Goal: Transaction & Acquisition: Book appointment/travel/reservation

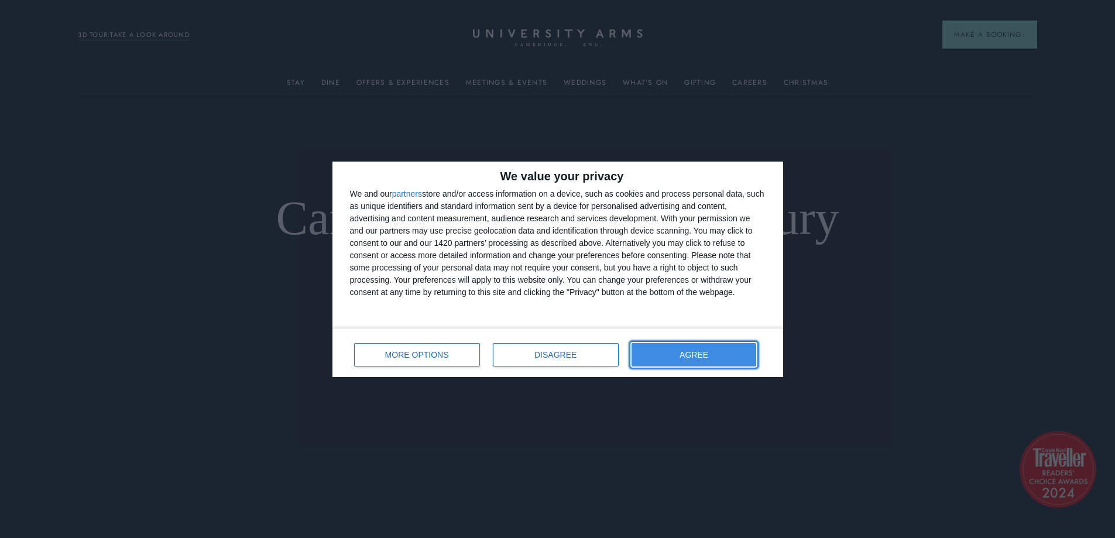
click at [688, 361] on button "AGREE" at bounding box center [693, 354] width 125 height 23
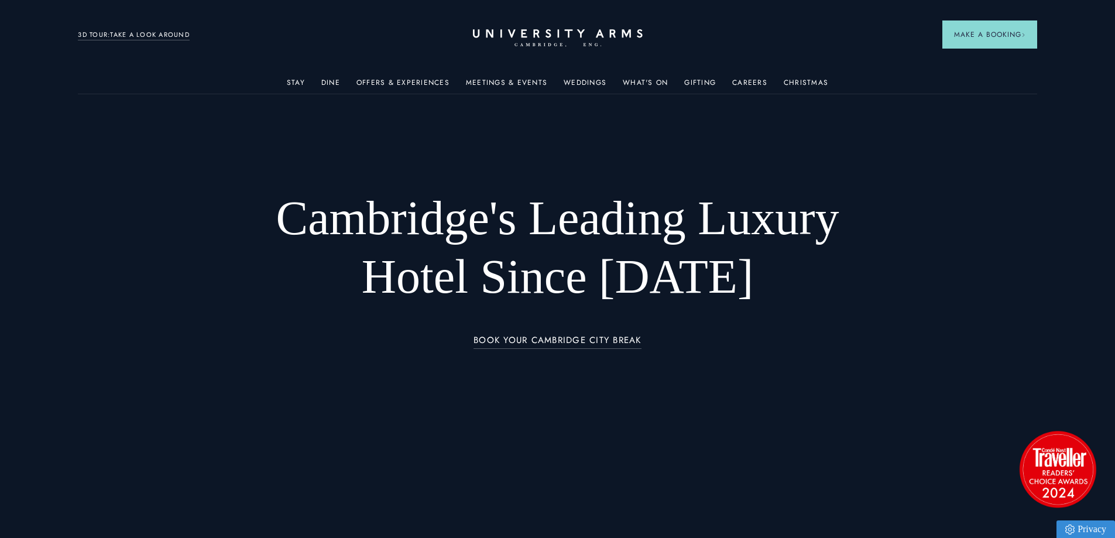
click at [693, 354] on div "BOOK YOUR CAMBRIDGE CITY BREAK" at bounding box center [557, 347] width 649 height 29
click at [620, 339] on link "BOOK YOUR CAMBRIDGE CITY BREAK" at bounding box center [557, 341] width 168 height 13
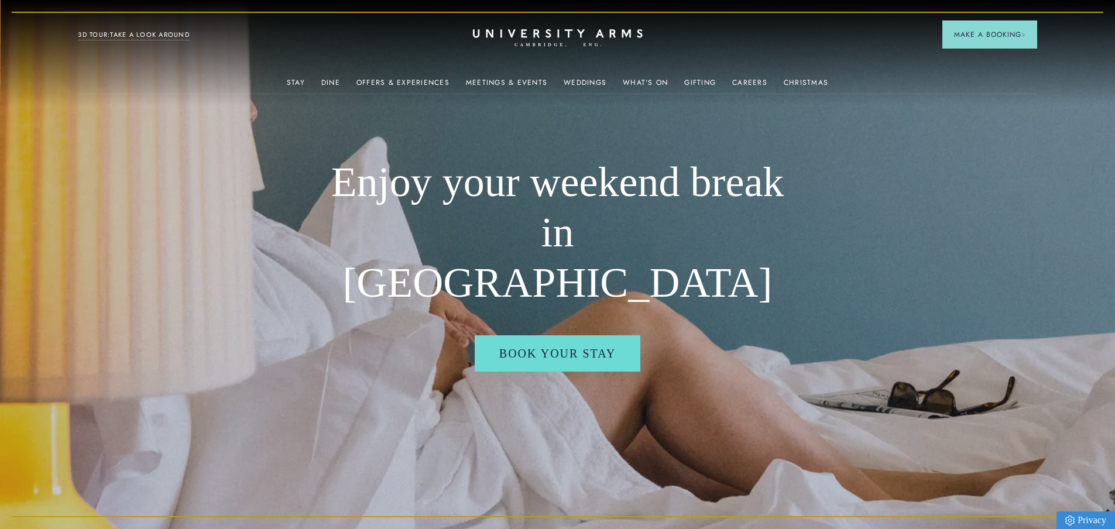
scroll to position [117, 0]
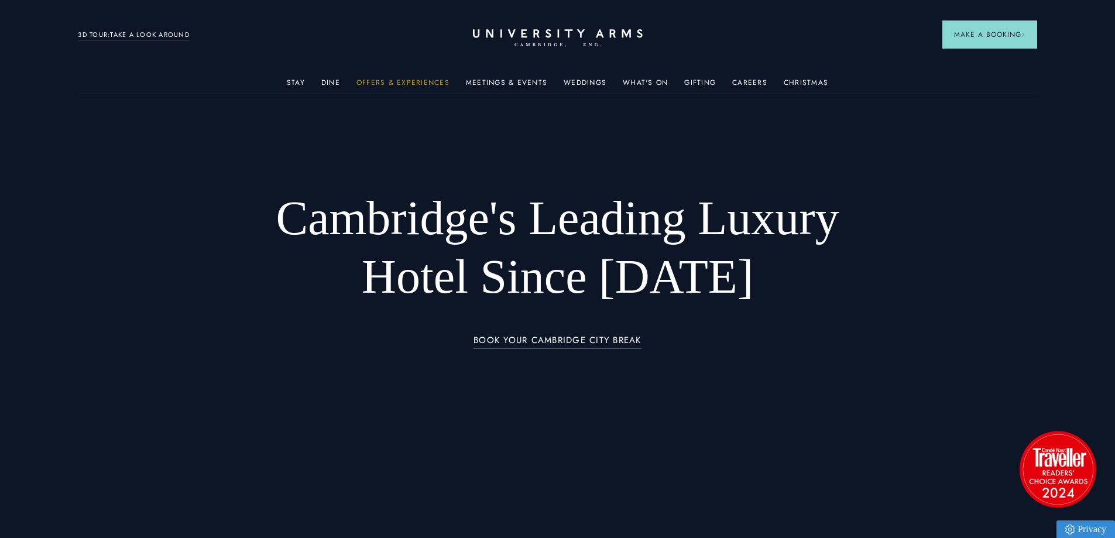
click at [410, 78] on link "Offers & Experiences" at bounding box center [402, 85] width 93 height 15
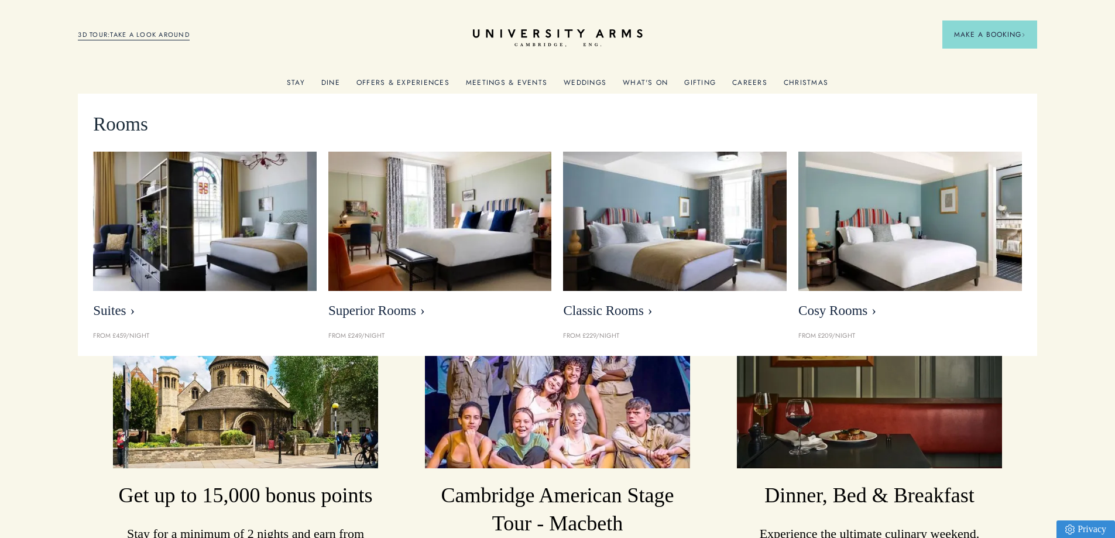
click at [298, 80] on link "Stay" at bounding box center [296, 85] width 18 height 15
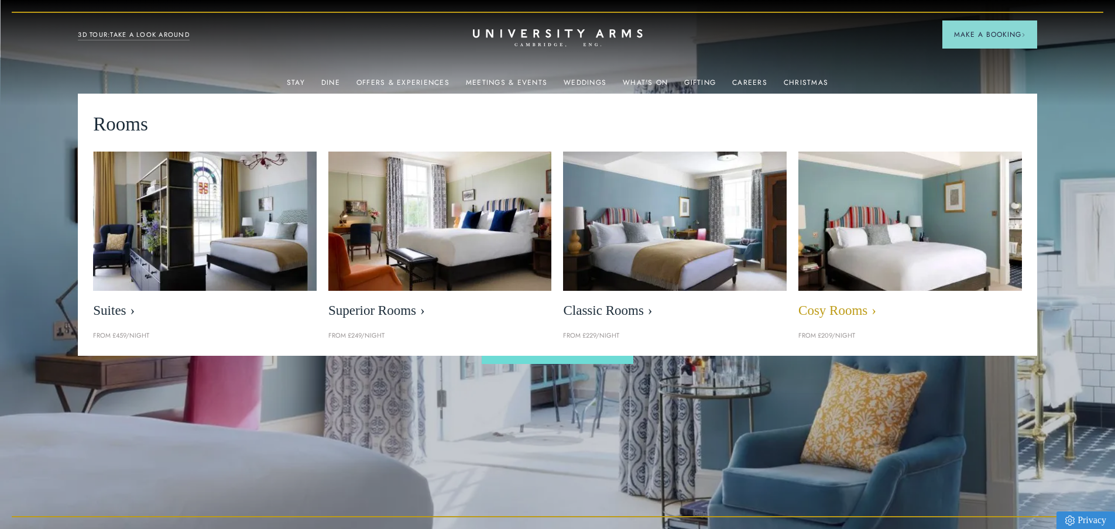
click at [836, 311] on span "Cosy Rooms" at bounding box center [910, 311] width 224 height 16
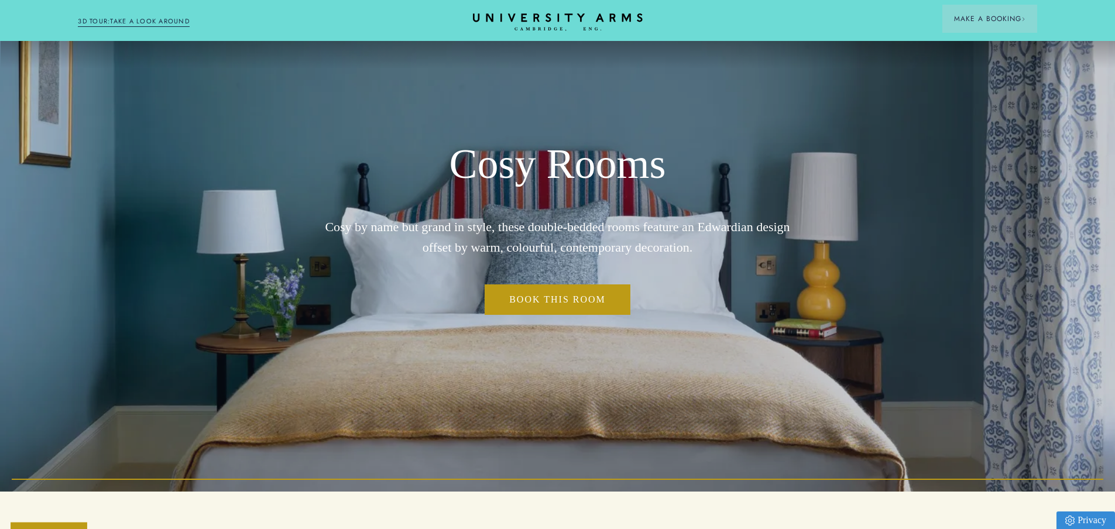
scroll to position [59, 0]
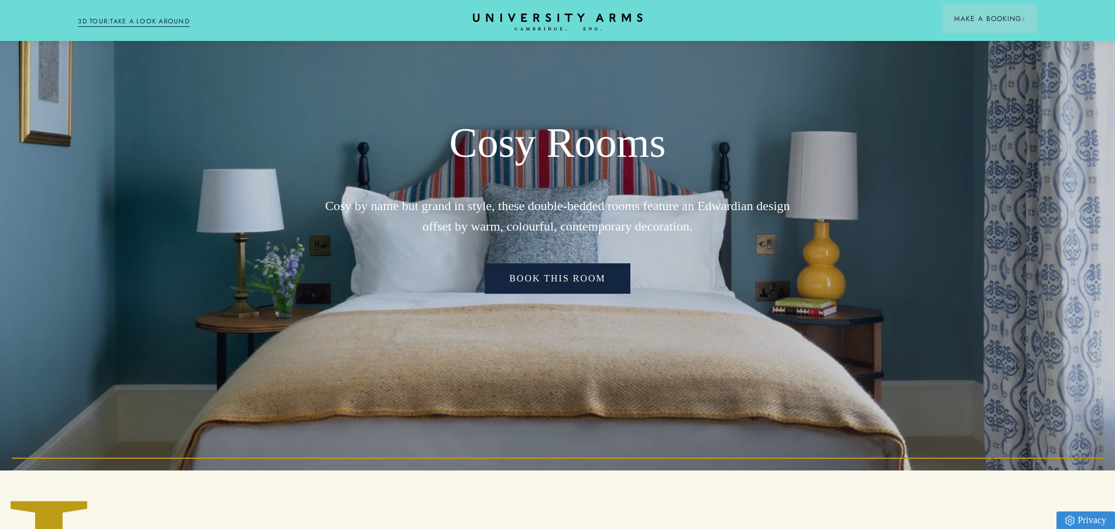
click at [531, 279] on link "Book This Room" at bounding box center [557, 278] width 146 height 30
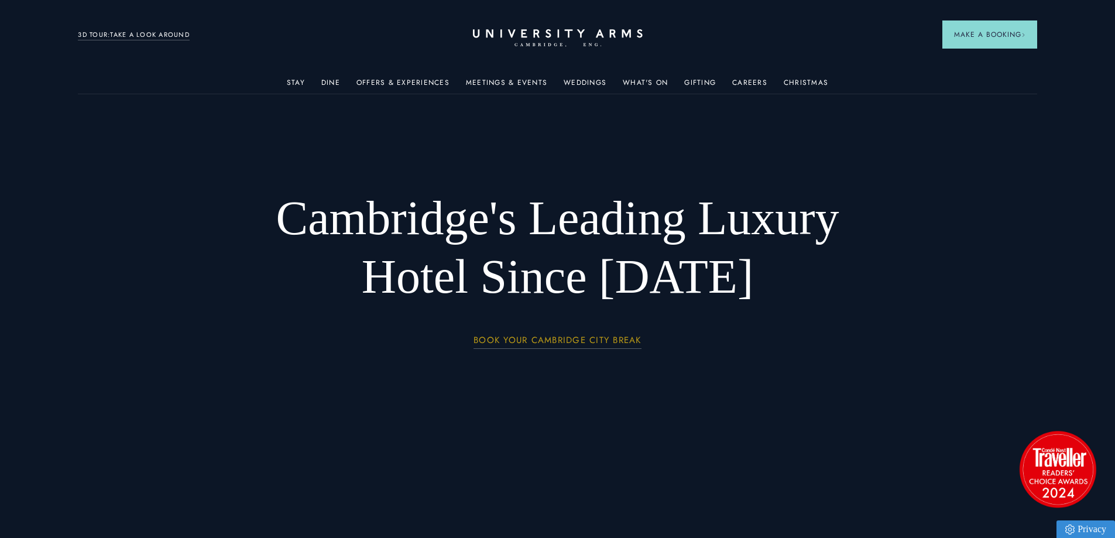
click at [560, 341] on link "BOOK YOUR CAMBRIDGE CITY BREAK" at bounding box center [557, 341] width 168 height 13
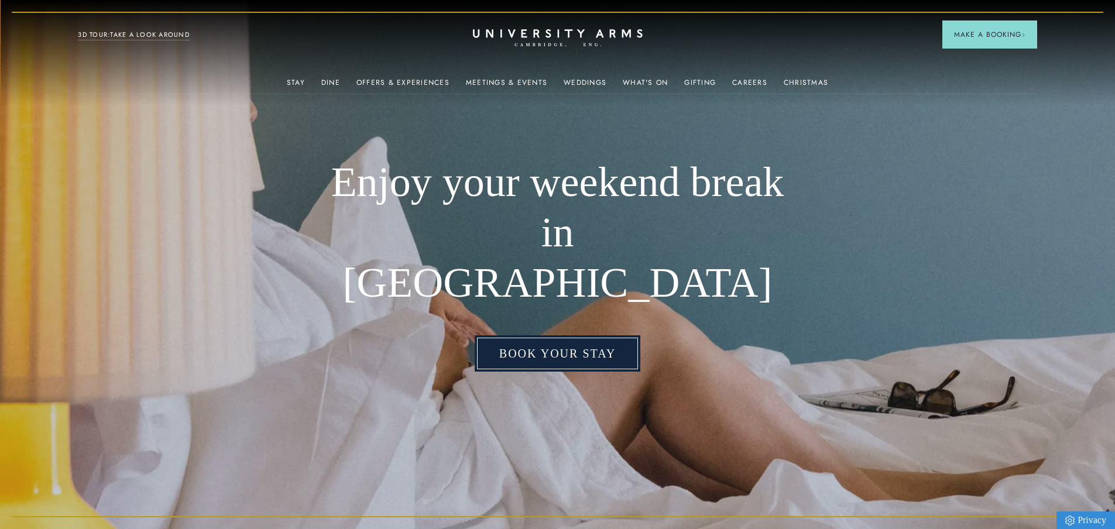
click at [595, 338] on link "Book your stay" at bounding box center [558, 353] width 166 height 36
